Goal: Information Seeking & Learning: Learn about a topic

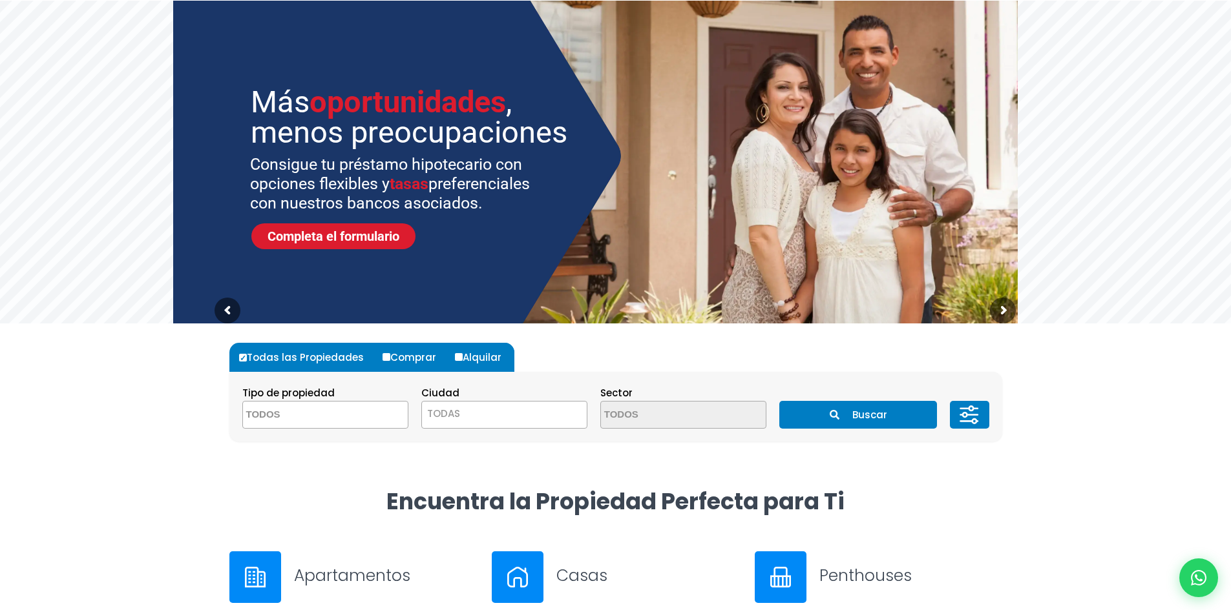
click at [354, 414] on textarea "Search" at bounding box center [305, 416] width 125 height 28
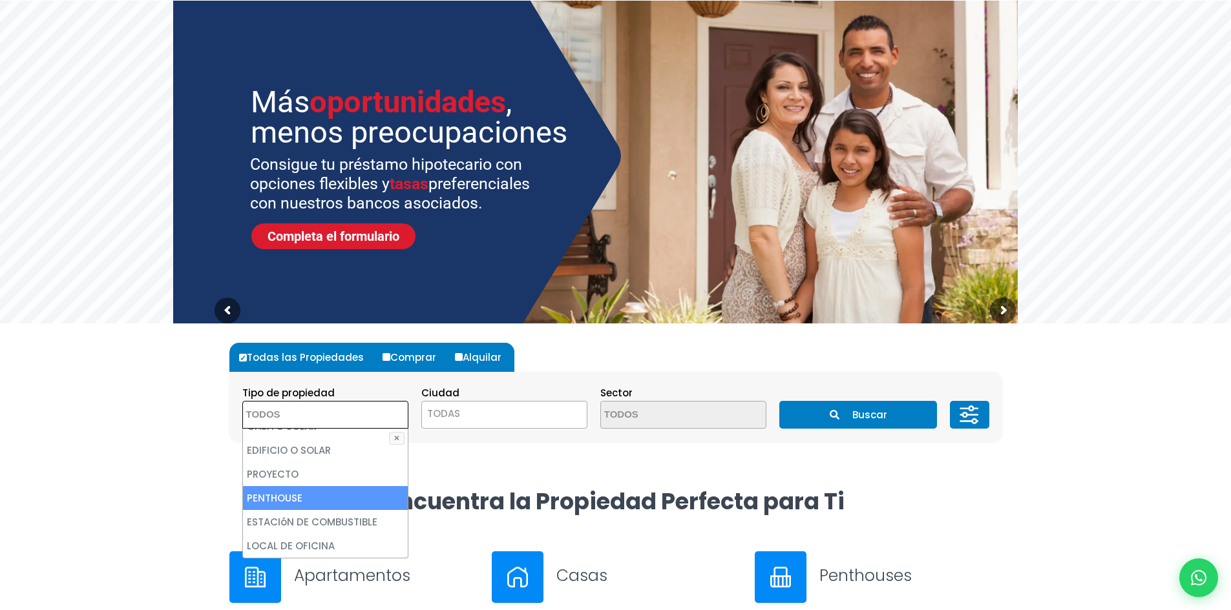
click at [326, 490] on li "PENTHOUSE" at bounding box center [325, 498] width 165 height 24
select select "penthouse"
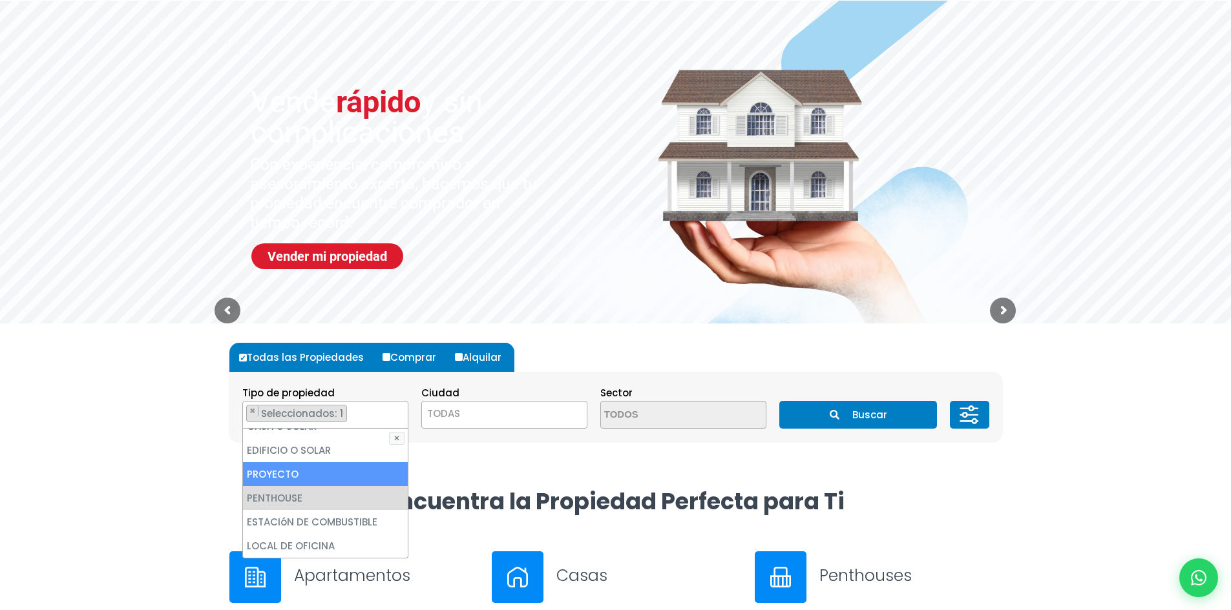
click at [460, 410] on span "TODAS" at bounding box center [504, 414] width 165 height 18
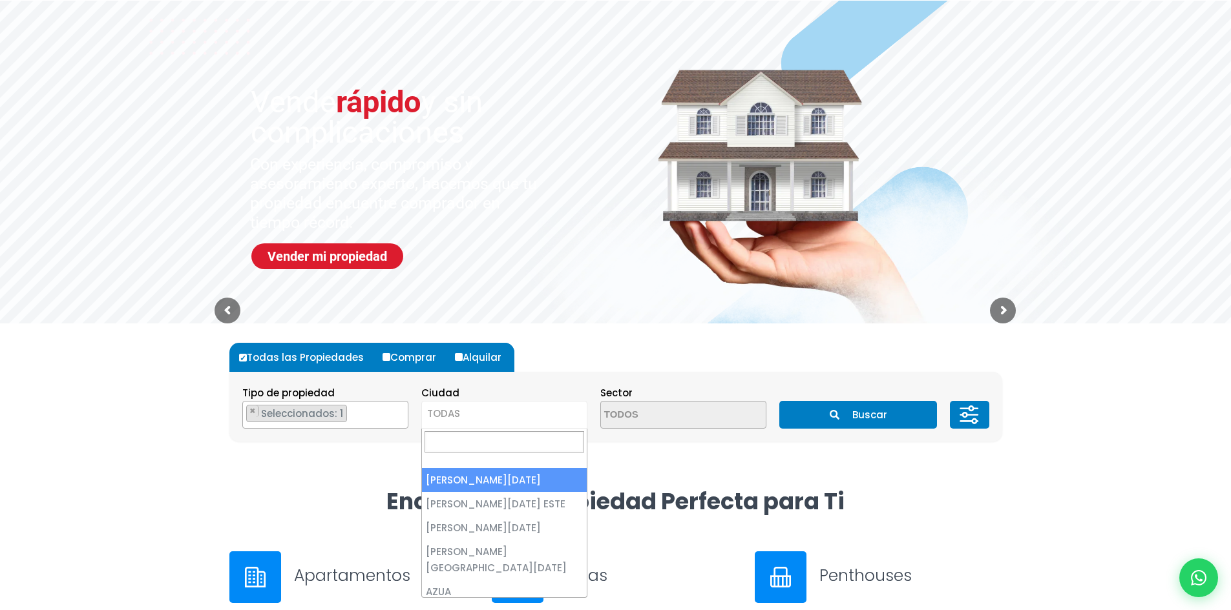
select select "1"
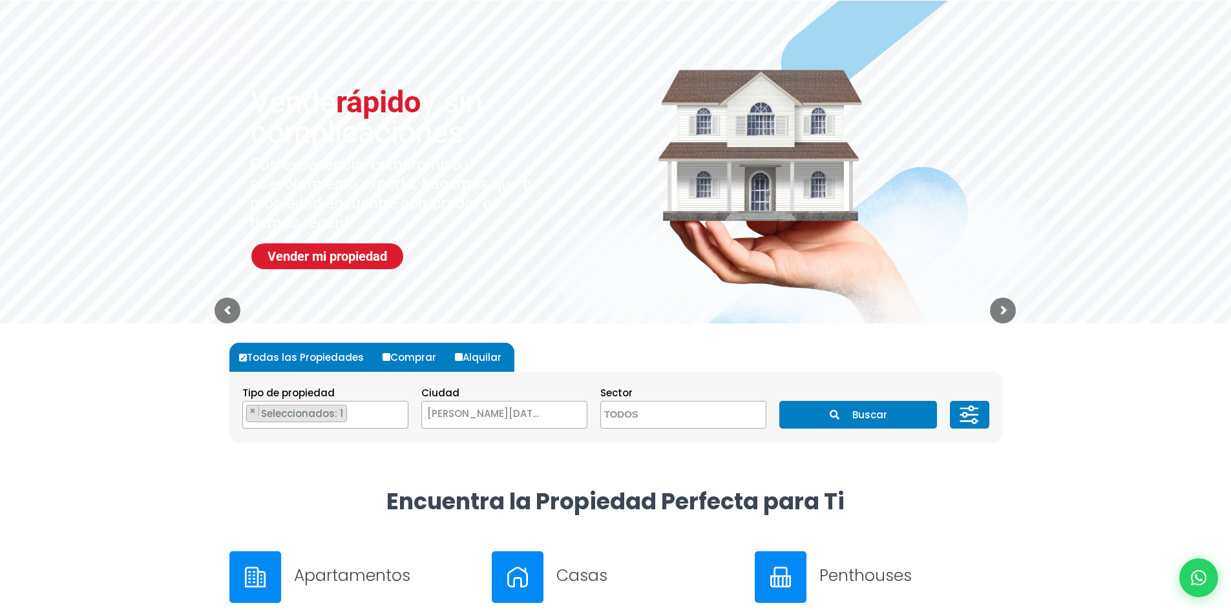
click at [644, 414] on textarea "Search" at bounding box center [663, 416] width 125 height 28
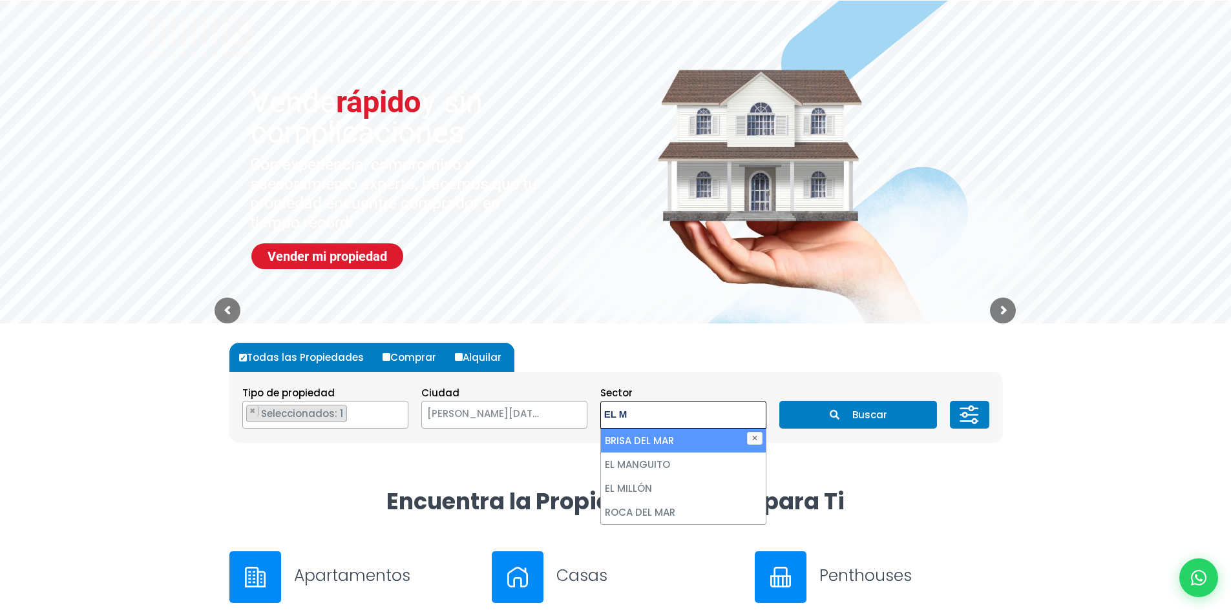
type textarea "EL MI"
select select "113"
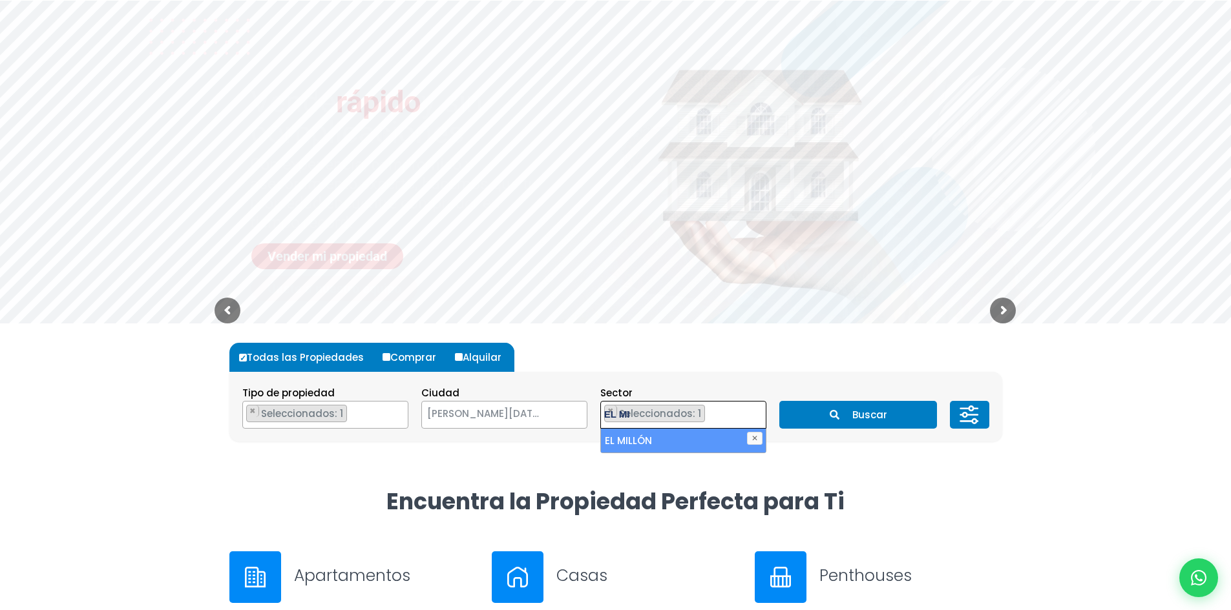
scroll to position [906, 0]
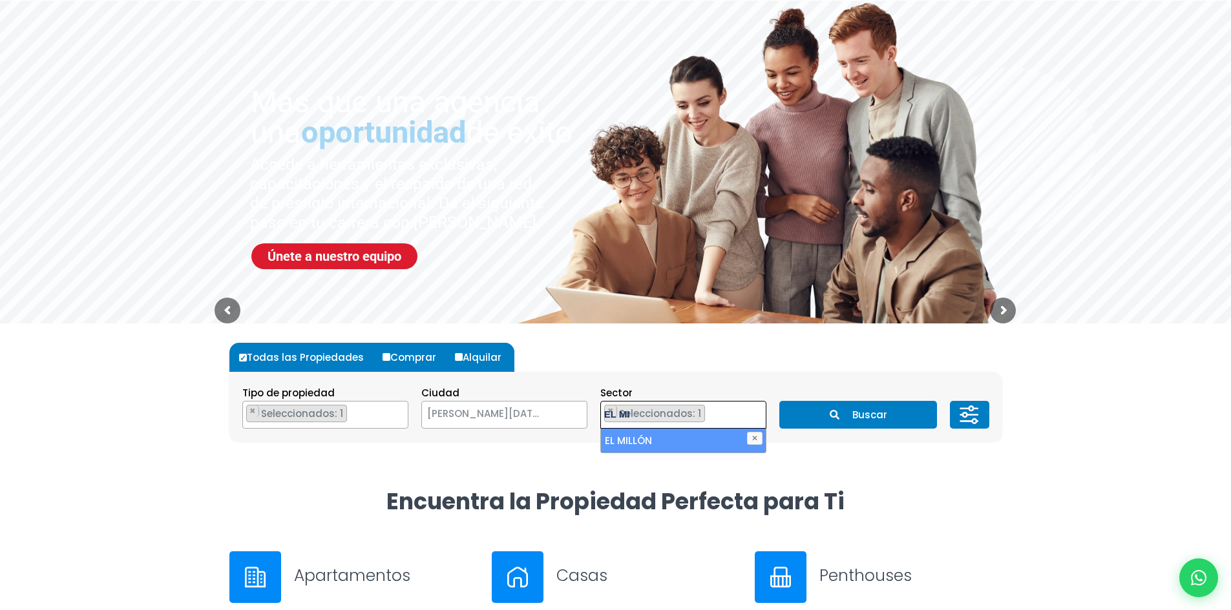
type textarea "EL MI"
click at [683, 433] on li "EL MILLÓN" at bounding box center [683, 441] width 165 height 24
click at [640, 443] on li "EL MILLÓN" at bounding box center [683, 441] width 165 height 24
select select "113"
click at [884, 418] on button "Buscar" at bounding box center [858, 415] width 158 height 28
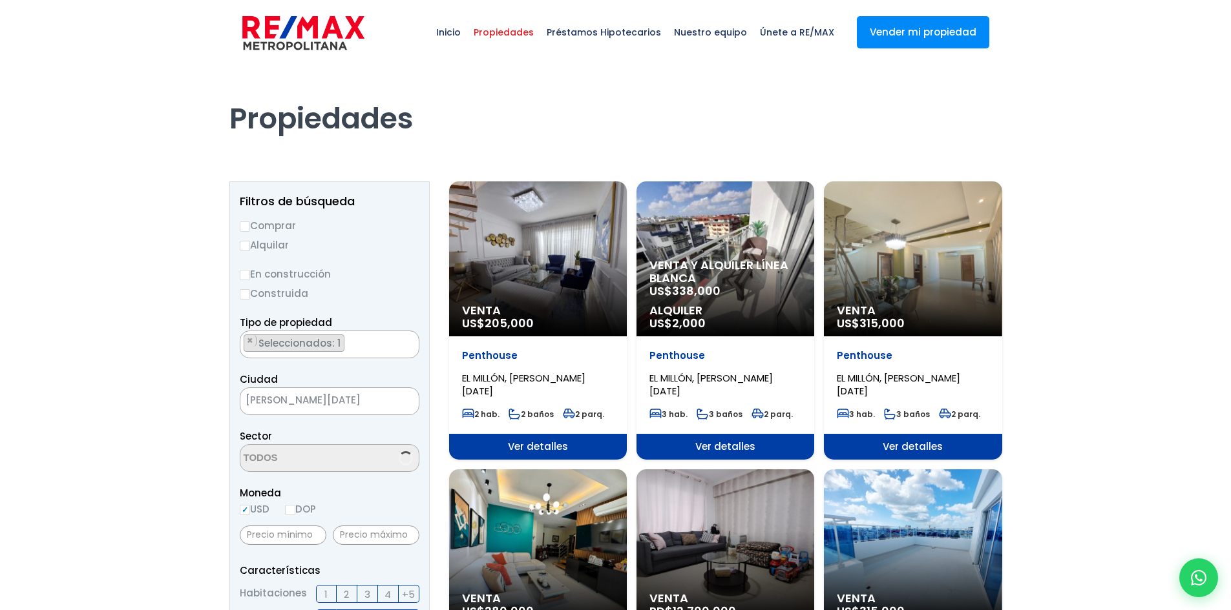
scroll to position [187, 0]
select select "113"
click at [627, 444] on span "Ver detalles" at bounding box center [538, 447] width 178 height 26
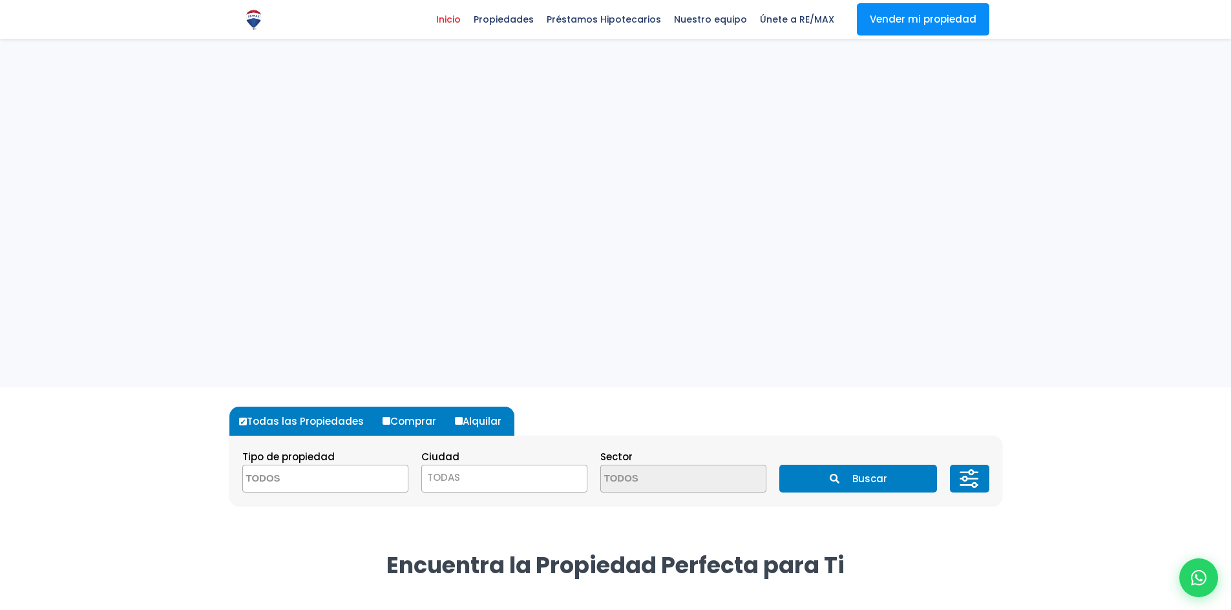
select select "penthouse"
select select "1"
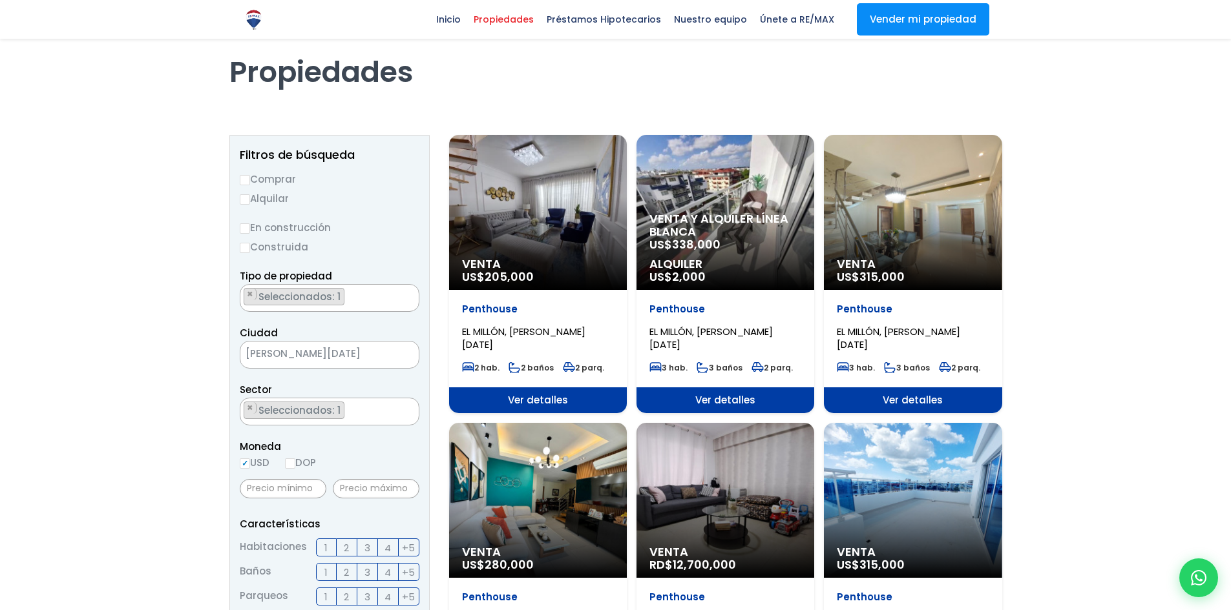
select select "113"
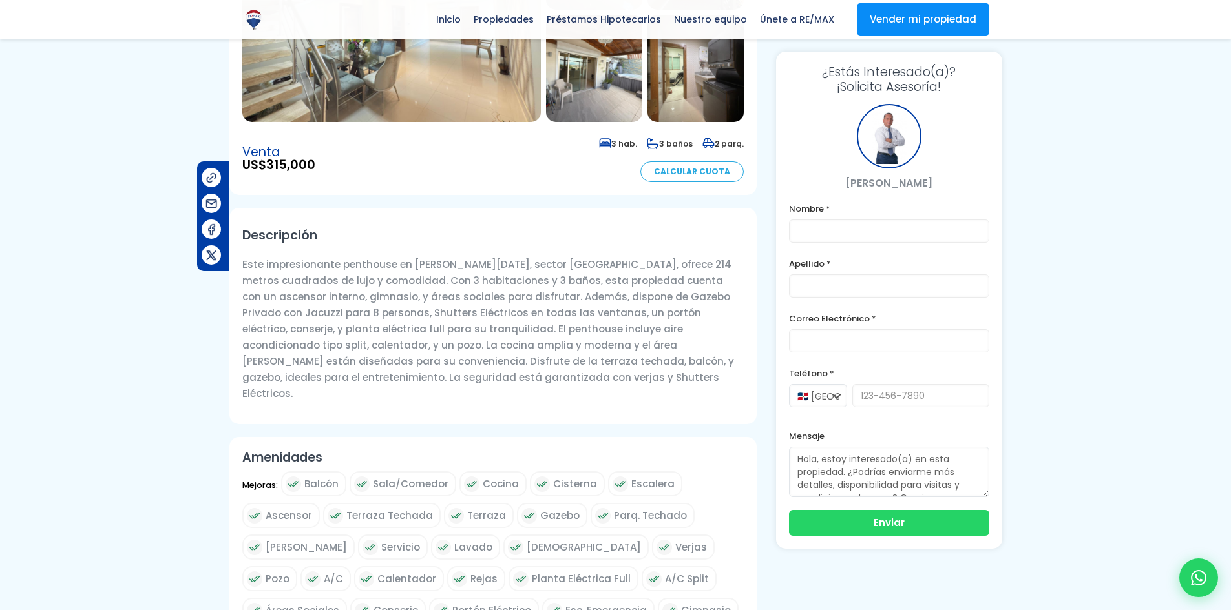
scroll to position [129, 0]
